Goal: Information Seeking & Learning: Check status

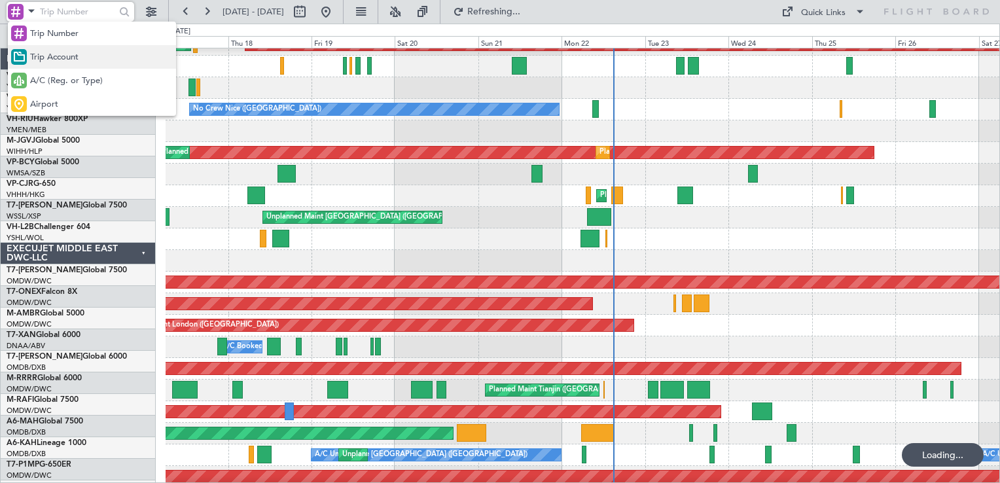
scroll to position [1418, 0]
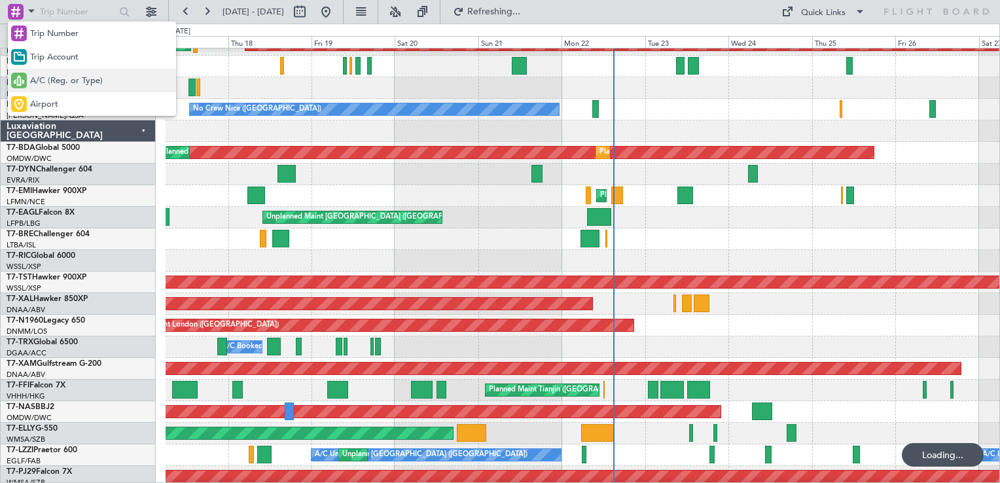
click at [58, 82] on span "A/C (Reg. or Type)" at bounding box center [66, 81] width 73 height 13
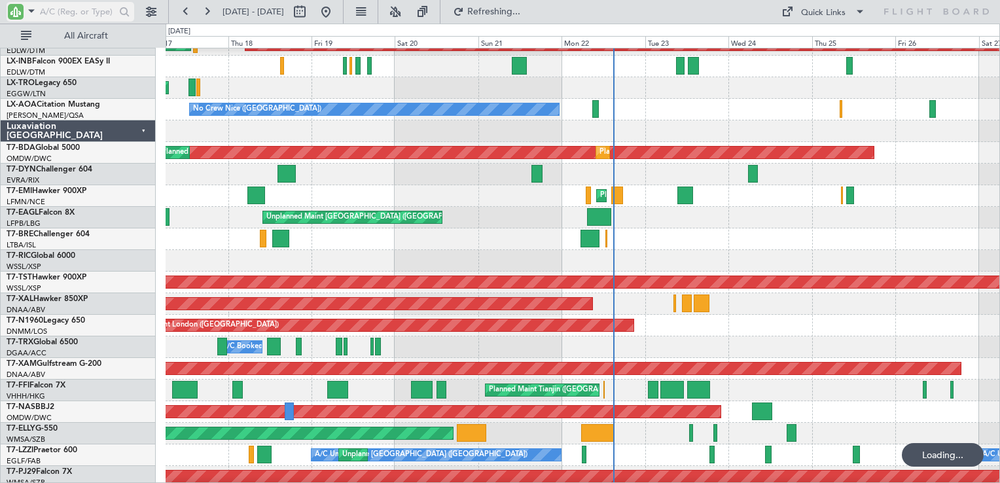
click at [69, 9] on input "text" at bounding box center [77, 12] width 75 height 20
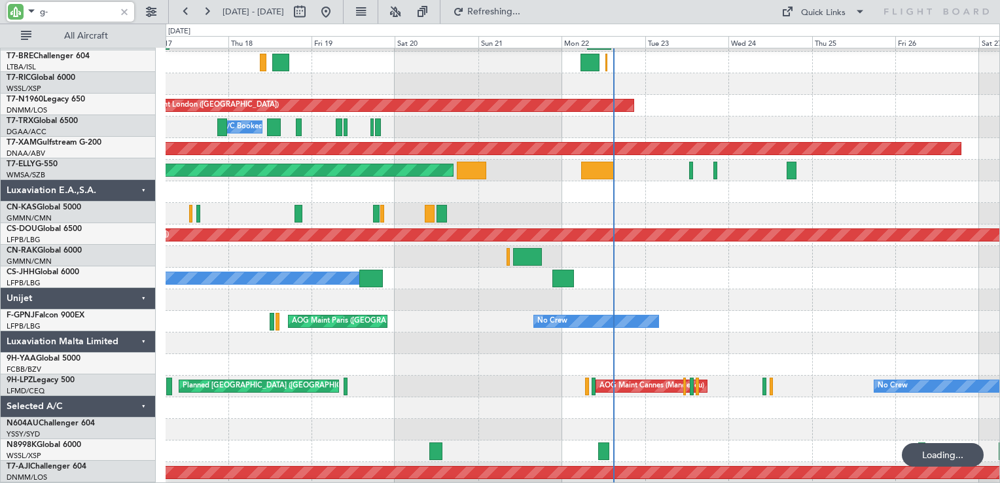
type input "g-e"
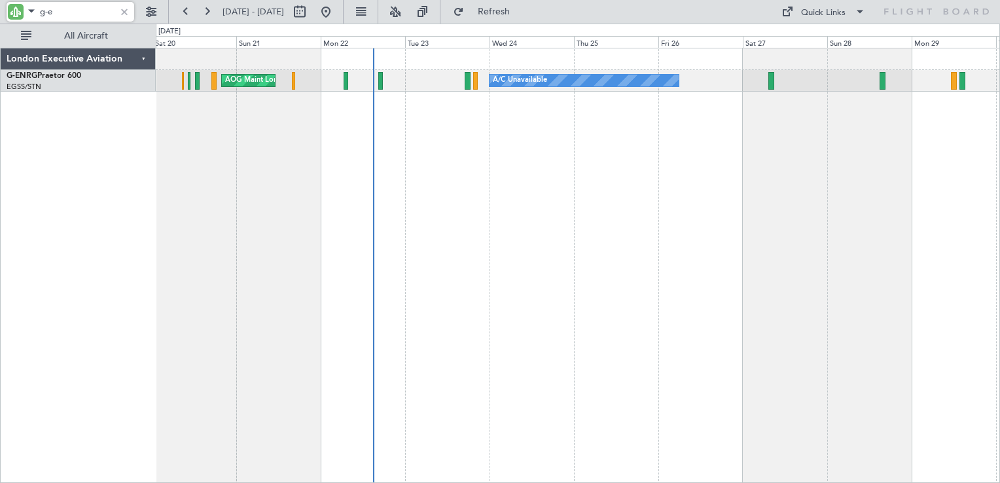
click at [630, 169] on div "A/C Unavailable AOG Maint London (Stansted)" at bounding box center [578, 265] width 844 height 435
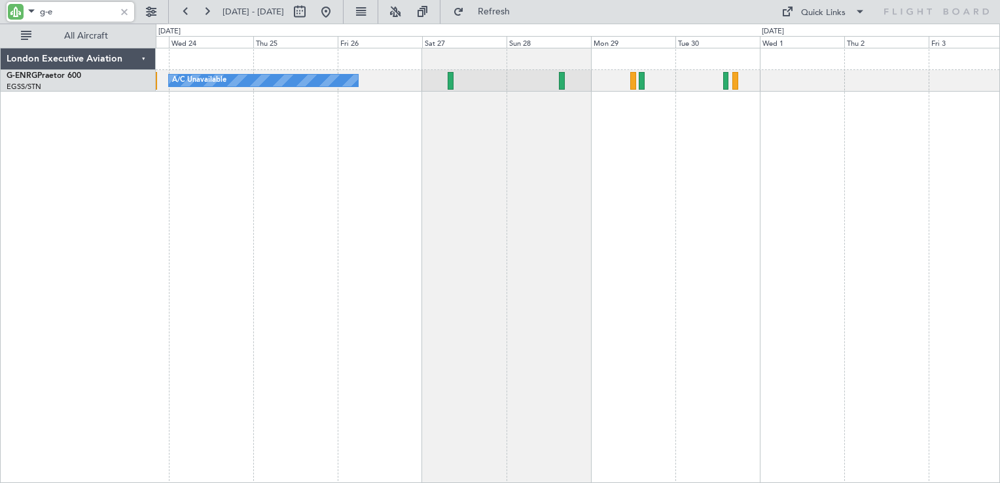
click at [489, 184] on div "A/C Unavailable AOG Maint London (Stansted)" at bounding box center [578, 265] width 844 height 435
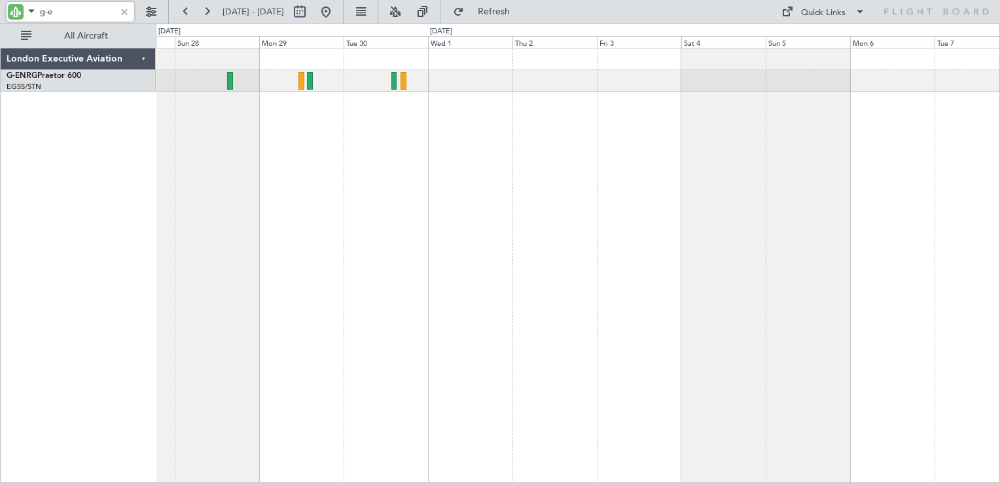
click at [502, 153] on div "A/C Unavailable" at bounding box center [578, 265] width 844 height 435
